Goal: Obtain resource: Download file/media

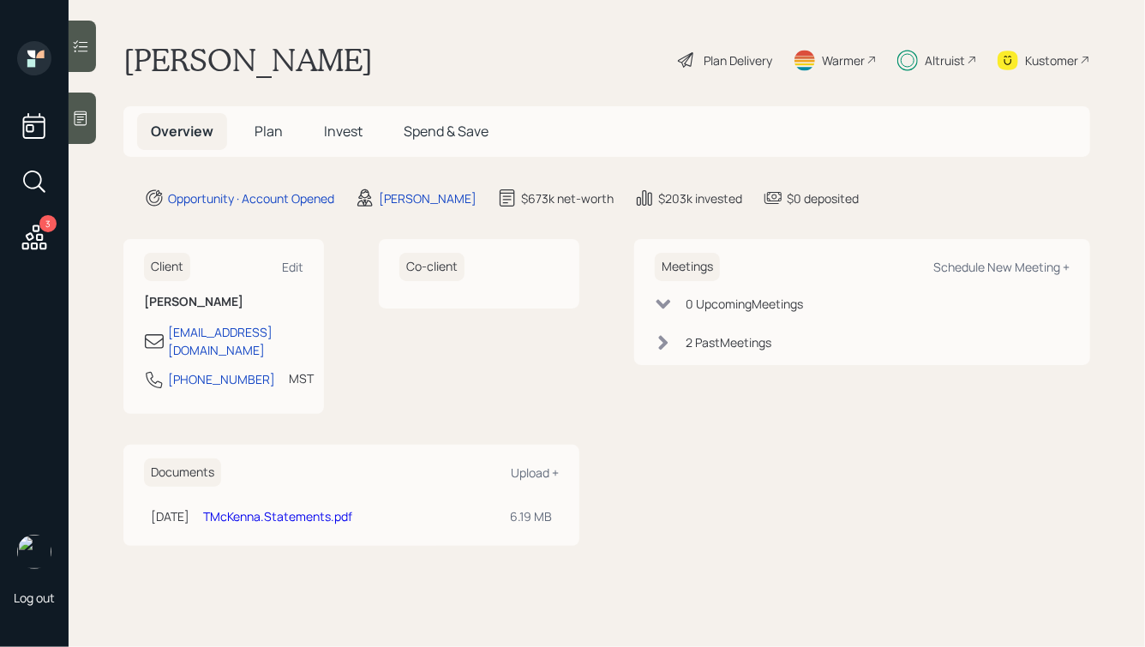
click at [264, 508] on link "TMcKenna.Statements.pdf" at bounding box center [277, 516] width 149 height 16
click at [449, 352] on div "Co-client" at bounding box center [479, 326] width 200 height 175
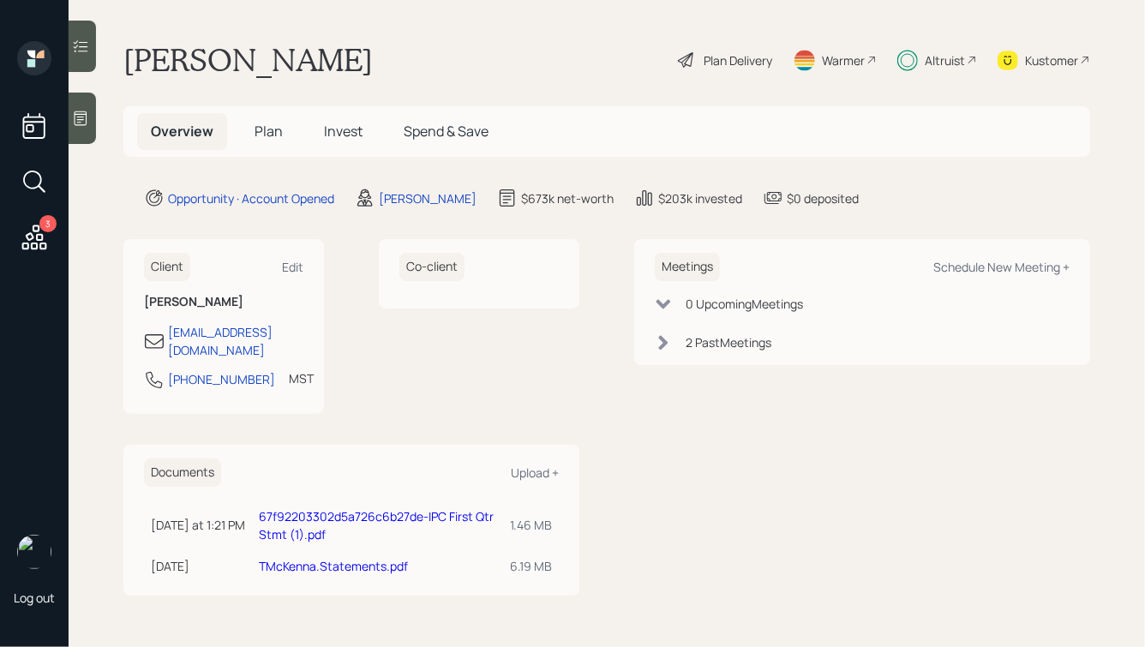
click at [332, 508] on link "67f92203302d5a726c6b27de-IPC First Qtr Stmt (1).pdf" at bounding box center [376, 525] width 235 height 34
